Goal: Transaction & Acquisition: Purchase product/service

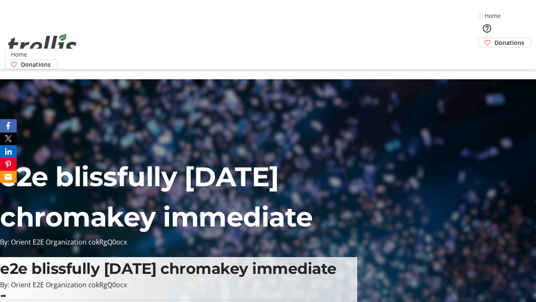
click at [495, 38] on span "Donations" at bounding box center [510, 42] width 30 height 9
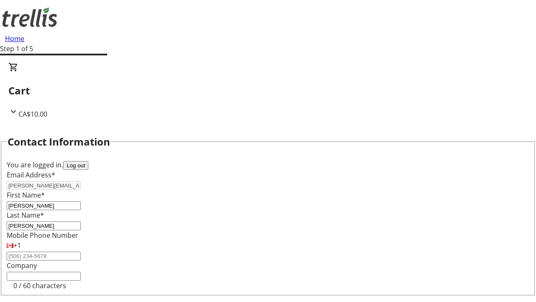
select select "CA"
